Goal: Task Accomplishment & Management: Complete application form

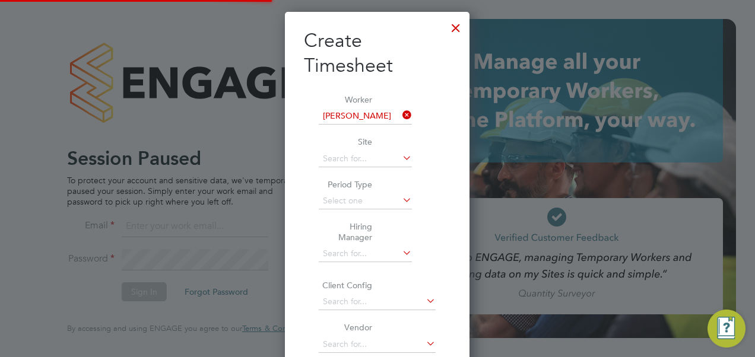
scroll to position [732, 185]
type input "mark.dunn@prsjobs.com"
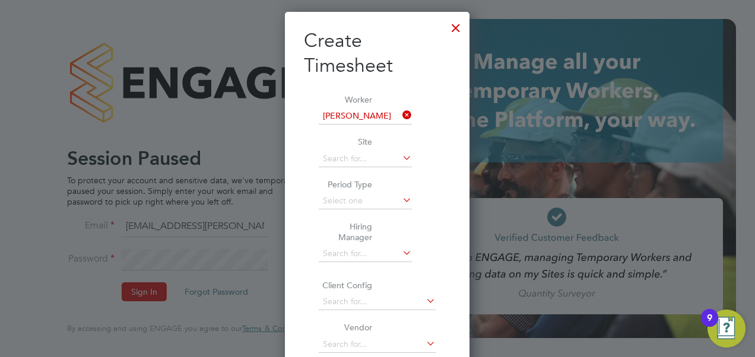
click at [456, 26] on div at bounding box center [455, 24] width 21 height 21
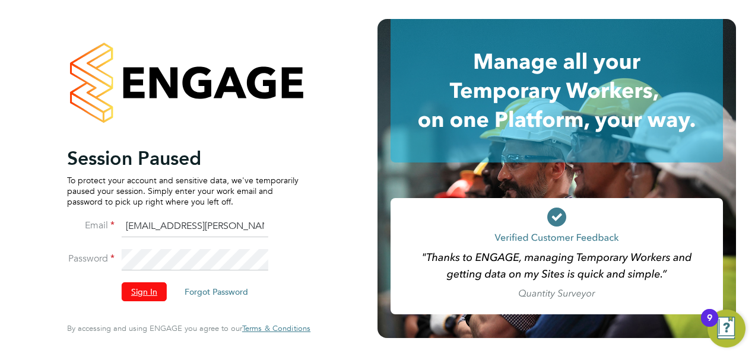
click at [136, 291] on button "Sign In" at bounding box center [144, 291] width 45 height 19
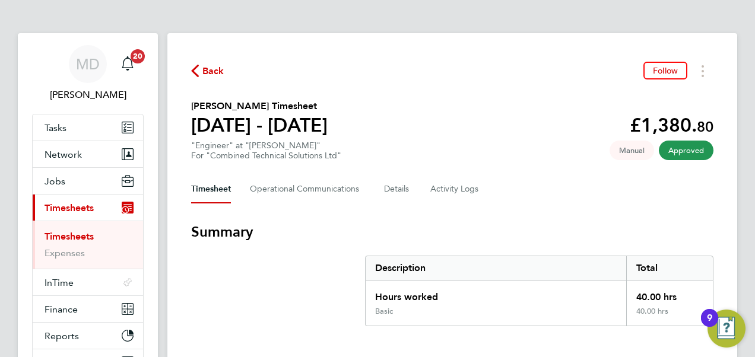
click at [81, 233] on link "Timesheets" at bounding box center [68, 236] width 49 height 11
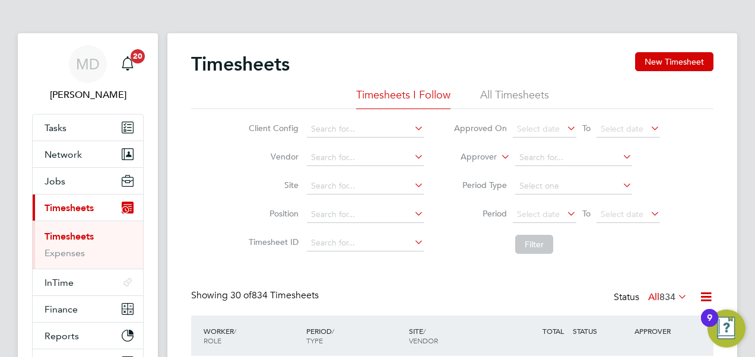
drag, startPoint x: 643, startPoint y: 59, endPoint x: 611, endPoint y: 65, distance: 32.6
click at [644, 60] on button "New Timesheet" at bounding box center [674, 61] width 78 height 19
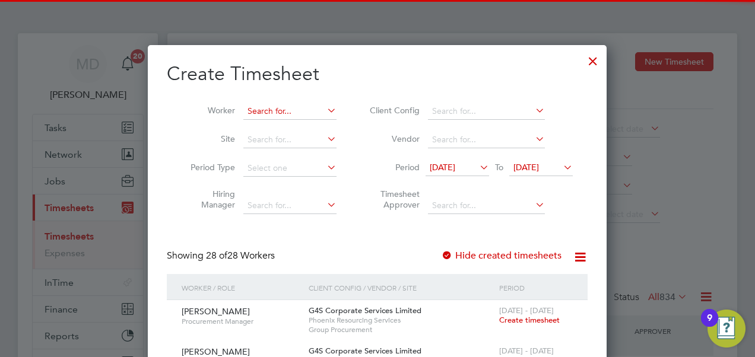
click at [272, 110] on input at bounding box center [289, 111] width 93 height 17
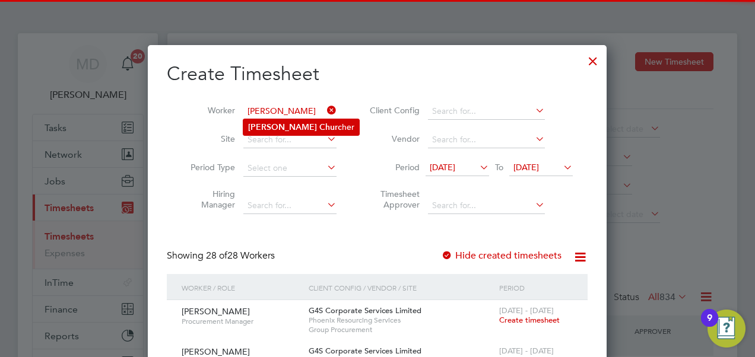
click at [319, 122] on b "Churc" at bounding box center [330, 127] width 23 height 10
type input "[PERSON_NAME]"
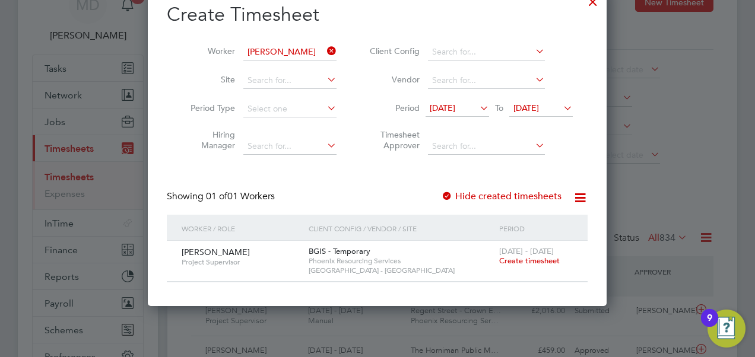
click at [546, 259] on span "Create timesheet" at bounding box center [529, 261] width 61 height 10
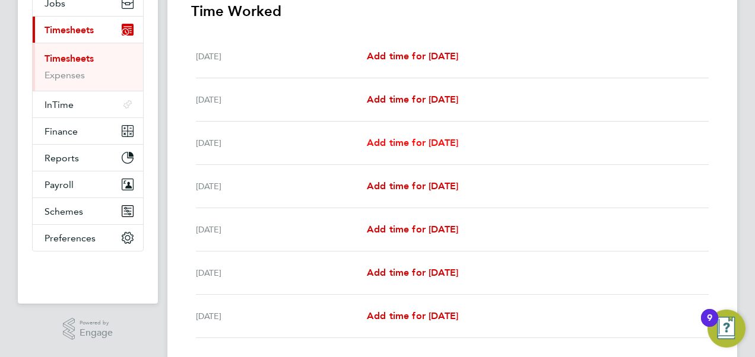
click at [424, 139] on span "Add time for [DATE]" at bounding box center [412, 142] width 91 height 11
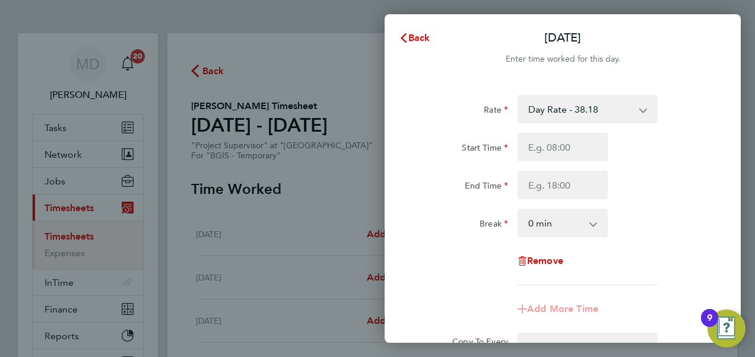
click at [556, 117] on select "Day Rate - 38.18 Night Rate - 42.00" at bounding box center [579, 109] width 123 height 26
click at [543, 152] on input "Start Time" at bounding box center [562, 147] width 90 height 28
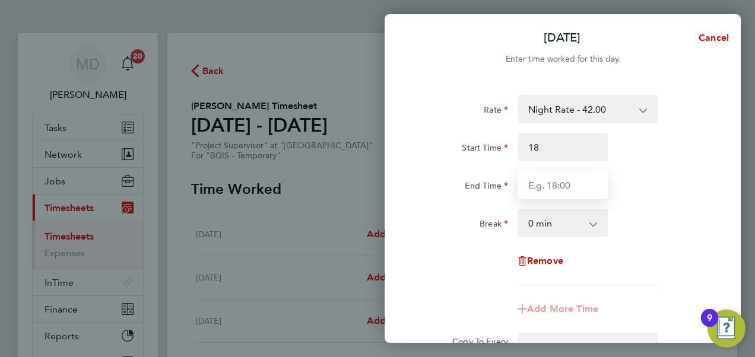
type input "18:00"
click at [539, 180] on input "End Time" at bounding box center [562, 185] width 90 height 28
type input "06:00"
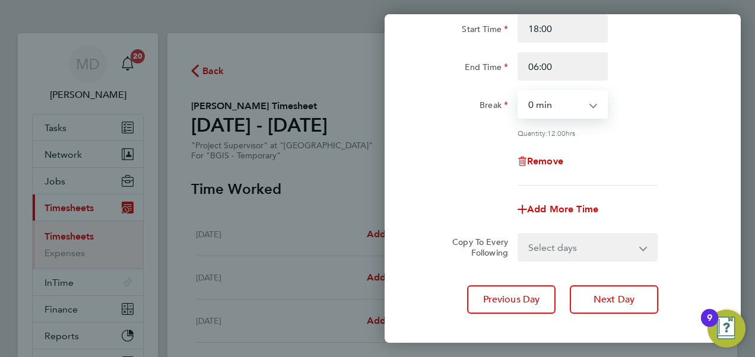
click at [572, 243] on select "Select days Day [DATE] [DATE] [DATE] [DATE]" at bounding box center [580, 247] width 125 height 26
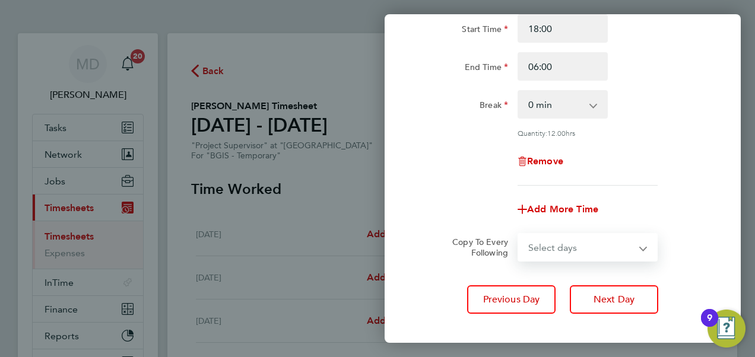
select select "DAY"
click at [518, 234] on select "Select days Day [DATE] [DATE] [DATE] [DATE]" at bounding box center [580, 247] width 125 height 26
select select "[DATE]"
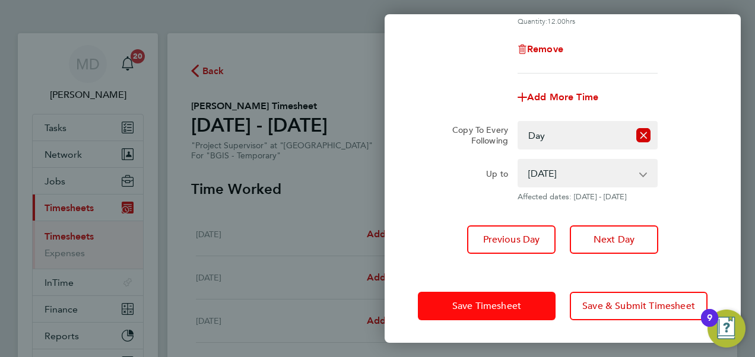
click at [504, 303] on span "Save Timesheet" at bounding box center [486, 306] width 69 height 12
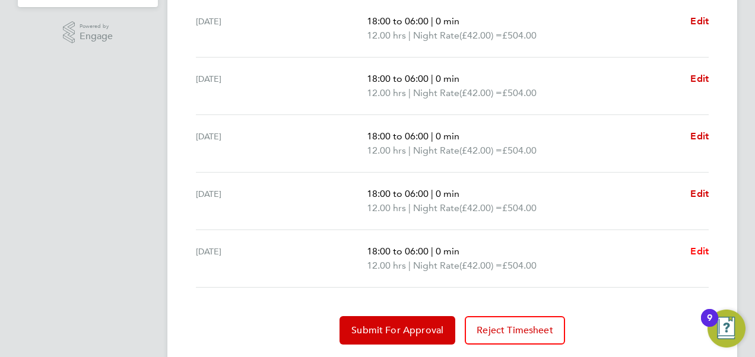
click at [697, 246] on span "Edit" at bounding box center [699, 251] width 18 height 11
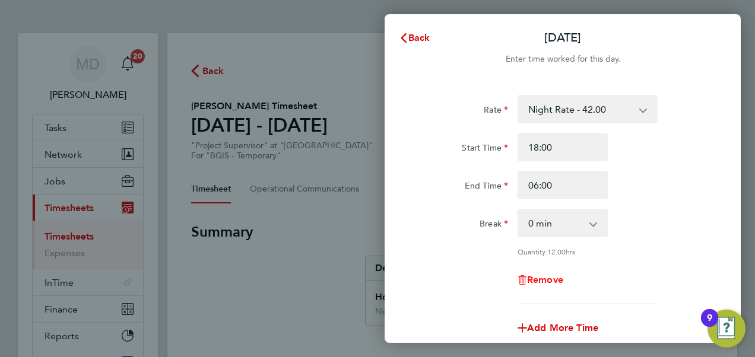
click at [544, 280] on span "Remove" at bounding box center [545, 279] width 36 height 11
select select "null"
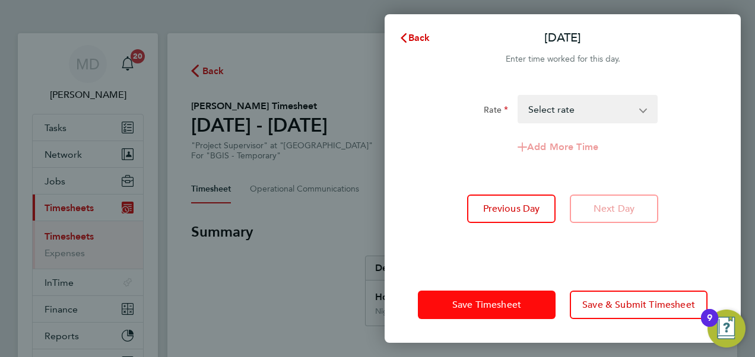
click at [509, 300] on span "Save Timesheet" at bounding box center [486, 305] width 69 height 12
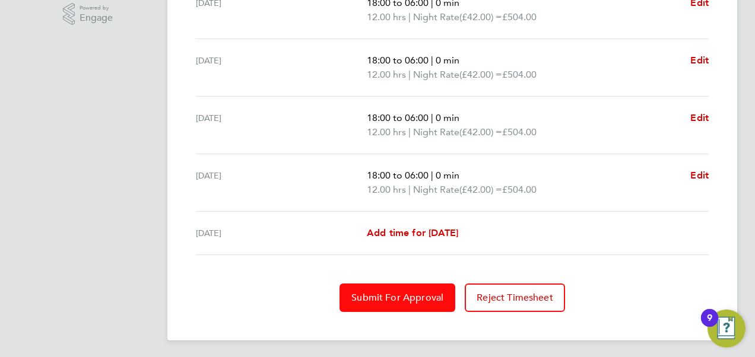
click at [381, 293] on span "Submit For Approval" at bounding box center [397, 298] width 92 height 12
